Goal: Information Seeking & Learning: Check status

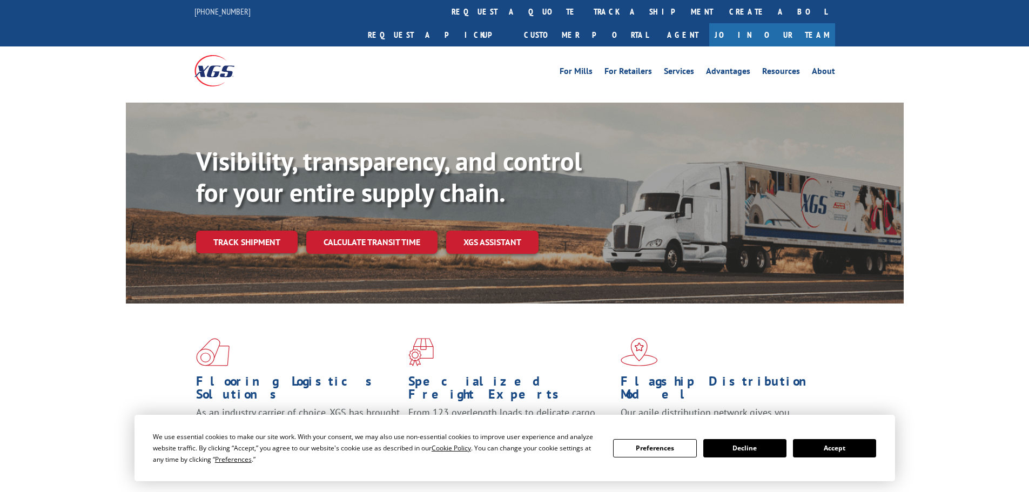
click at [586, 18] on link "track a shipment" at bounding box center [654, 11] width 136 height 23
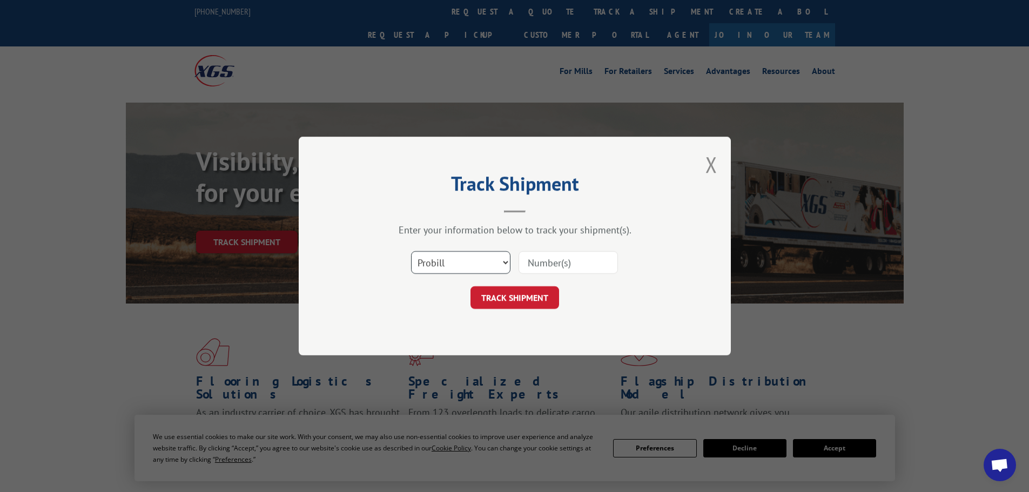
click at [437, 268] on select "Select category... Probill BOL PO" at bounding box center [460, 262] width 99 height 23
select select "po"
click at [411, 251] on select "Select category... Probill BOL PO" at bounding box center [460, 262] width 99 height 23
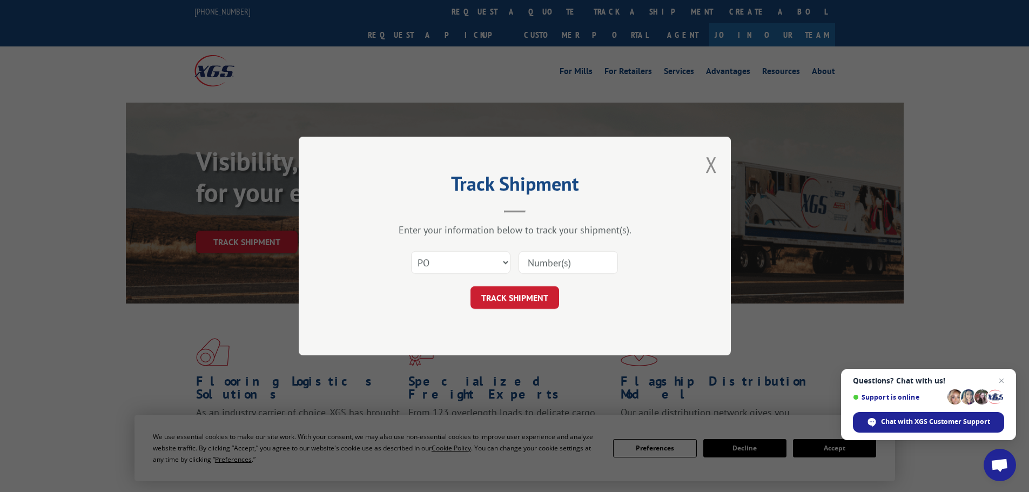
click at [549, 261] on input at bounding box center [568, 262] width 99 height 23
paste input "28503116"
type input "28503116"
click at [513, 302] on button "TRACK SHIPMENT" at bounding box center [515, 297] width 89 height 23
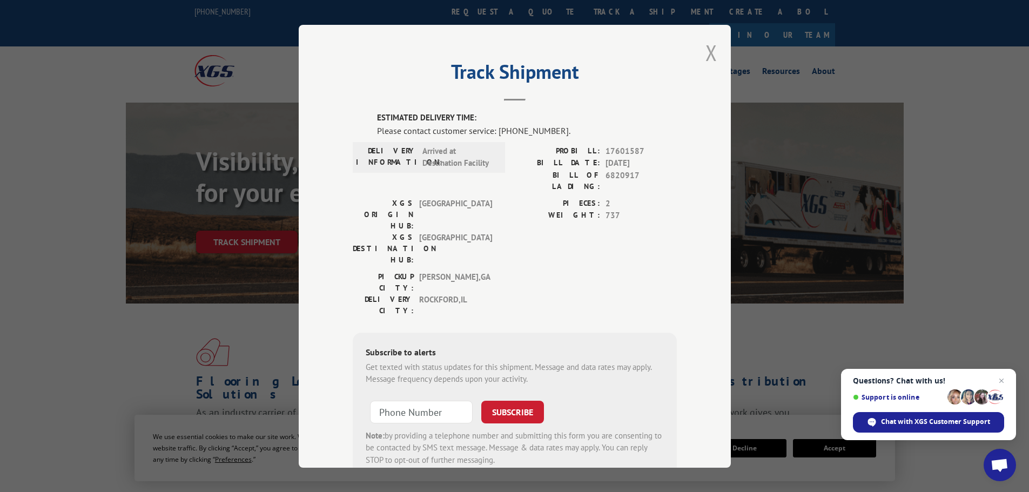
click at [708, 51] on button "Close modal" at bounding box center [712, 52] width 12 height 29
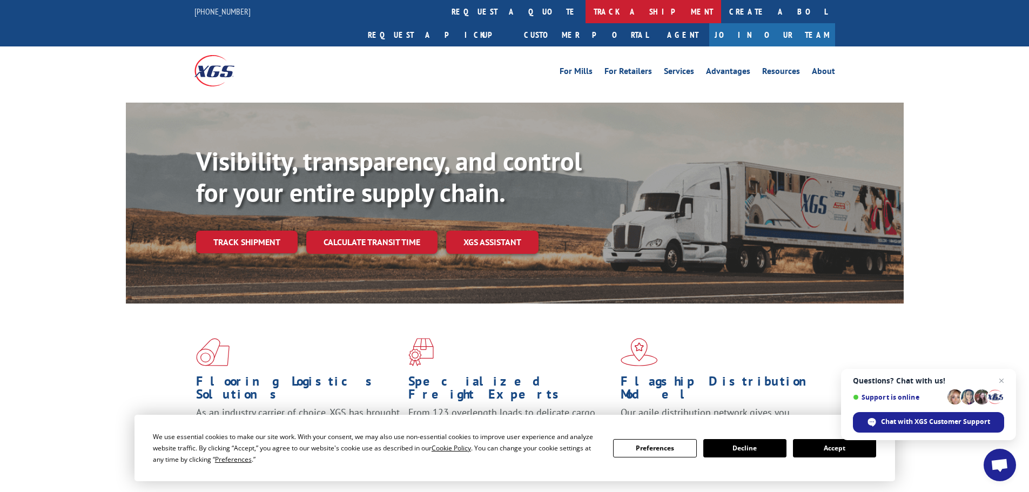
click at [586, 9] on link "track a shipment" at bounding box center [654, 11] width 136 height 23
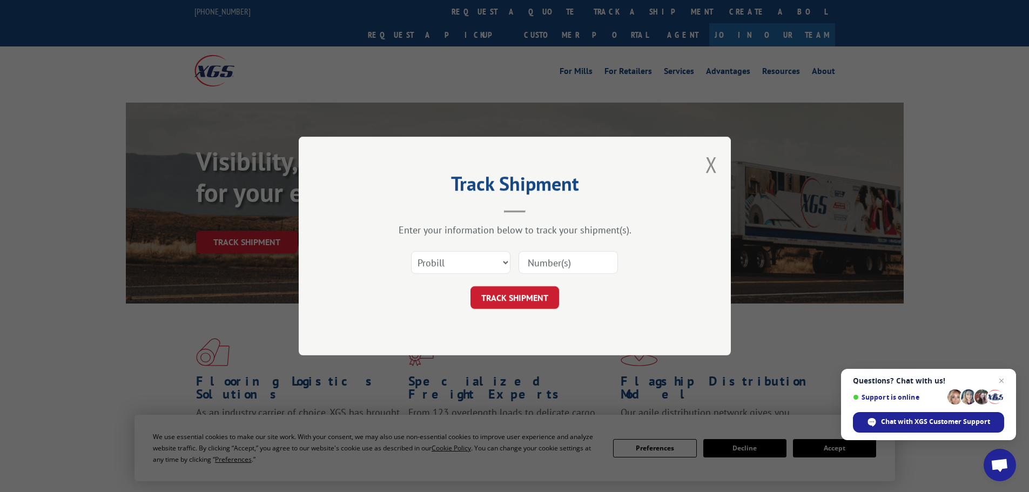
click at [538, 261] on input at bounding box center [568, 262] width 99 height 23
paste input "17471559"
type input "17471559"
click at [515, 292] on button "TRACK SHIPMENT" at bounding box center [515, 297] width 89 height 23
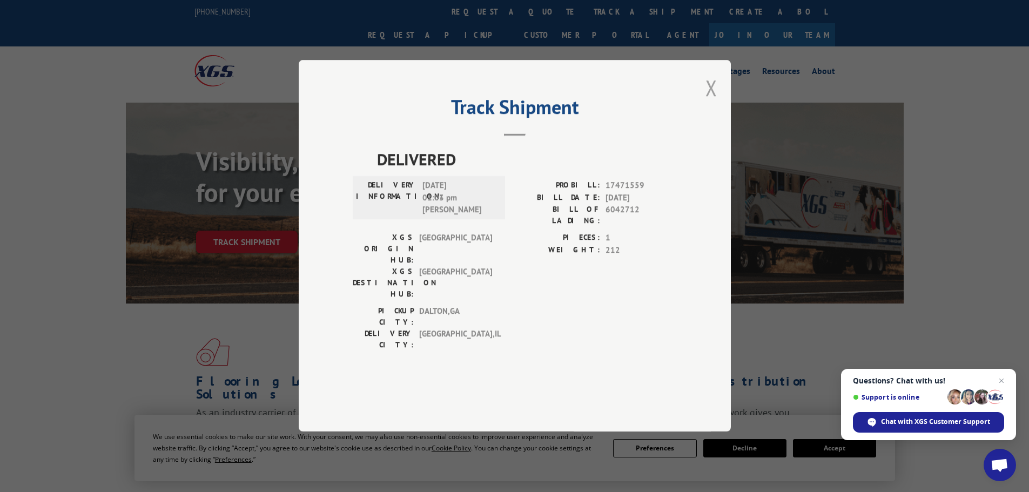
click at [710, 102] on button "Close modal" at bounding box center [712, 87] width 12 height 29
